Goal: Task Accomplishment & Management: Manage account settings

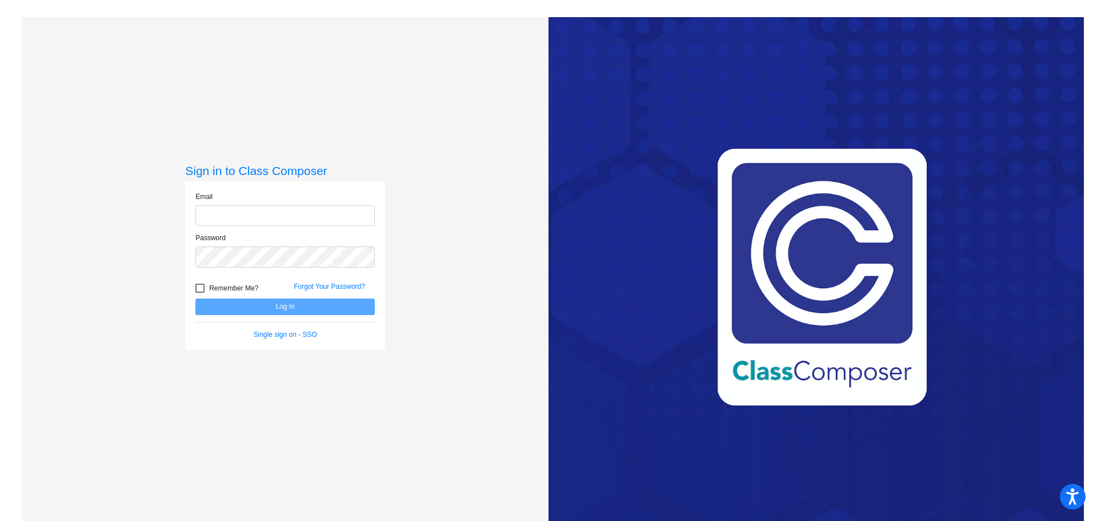
type input "[EMAIL_ADDRESS][DOMAIN_NAME]"
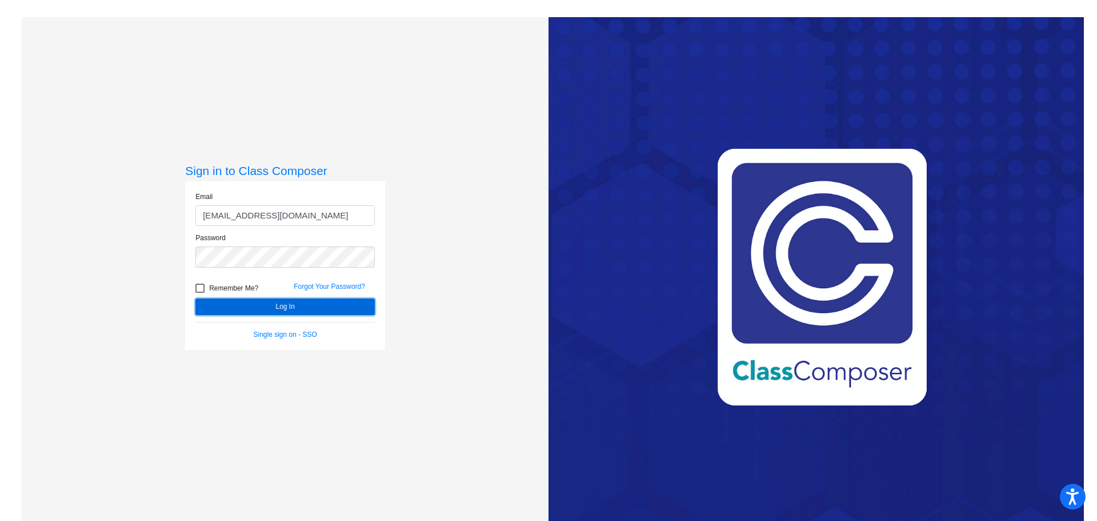
click at [240, 303] on button "Log In" at bounding box center [284, 306] width 179 height 17
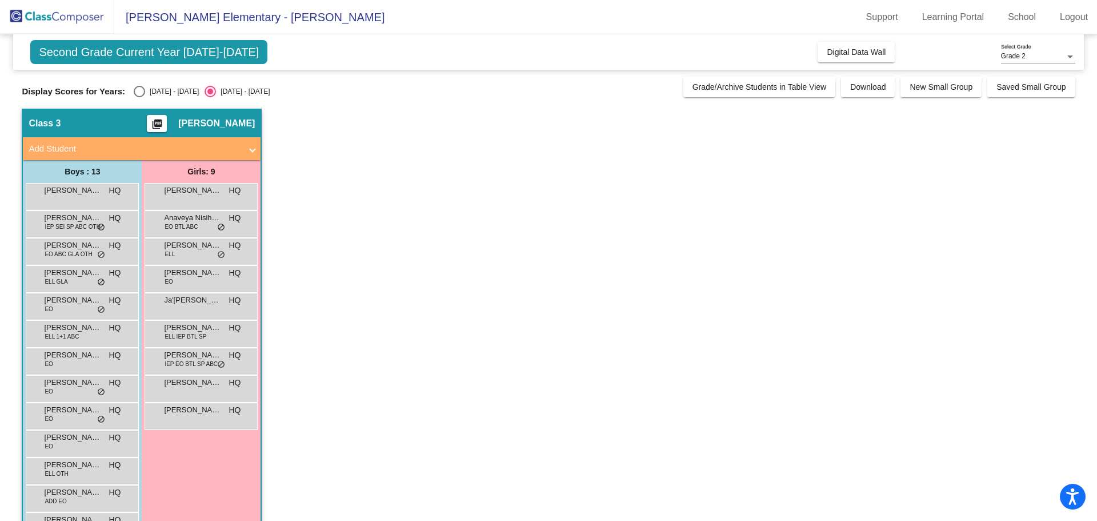
click at [134, 89] on div "Select an option" at bounding box center [139, 91] width 11 height 11
click at [139, 97] on input "[DATE] - [DATE]" at bounding box center [139, 97] width 1 height 1
radio input "true"
